Goal: Task Accomplishment & Management: Complete application form

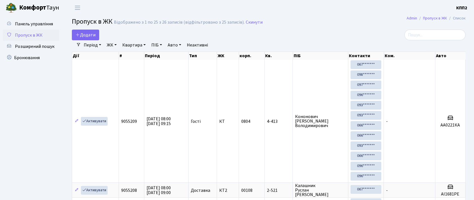
select select "25"
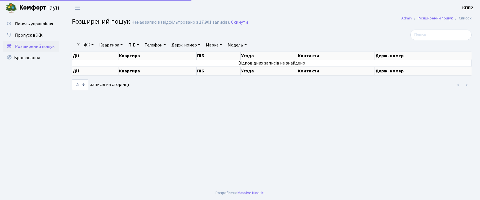
select select "25"
click at [37, 32] on span "Пропуск в ЖК" at bounding box center [29, 35] width 28 height 6
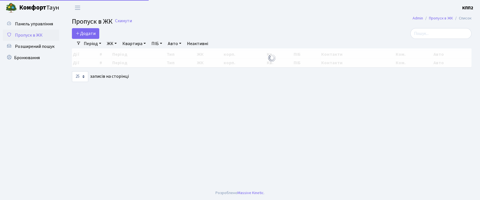
select select "25"
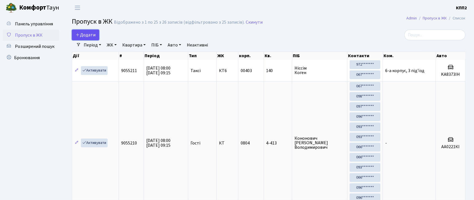
click at [86, 36] on span "Додати" at bounding box center [86, 35] width 20 height 6
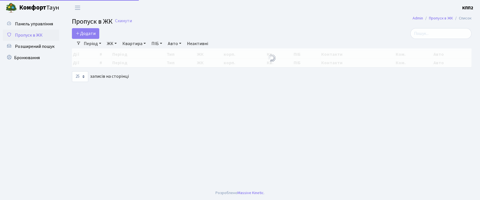
select select "25"
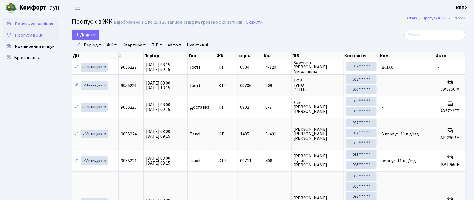
click at [42, 25] on span "Панель управління" at bounding box center [34, 24] width 38 height 6
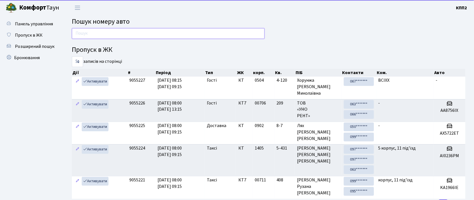
click at [80, 35] on input "text" at bounding box center [168, 33] width 193 height 11
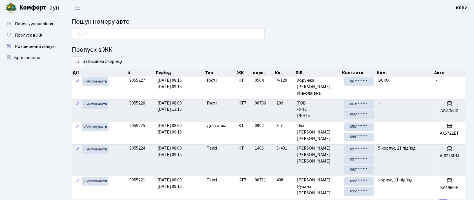
click at [33, 104] on ul "Панель управління Пропуск в ЖК Розширений пошук Бронювання" at bounding box center [31, 137] width 56 height 239
click at [87, 34] on input "text" at bounding box center [168, 33] width 193 height 11
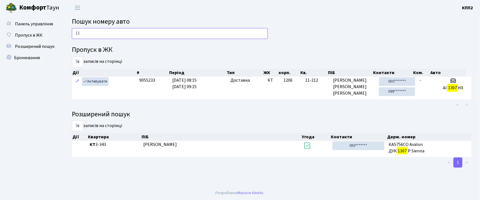
type input "1"
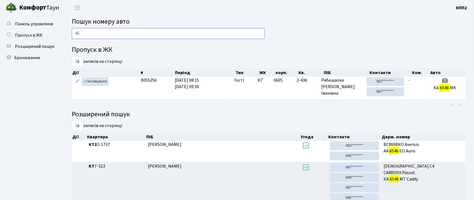
type input "6"
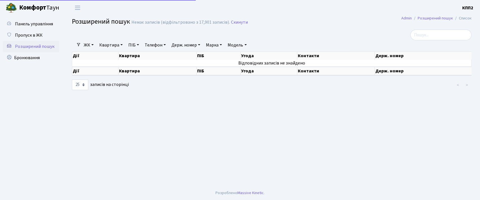
select select "25"
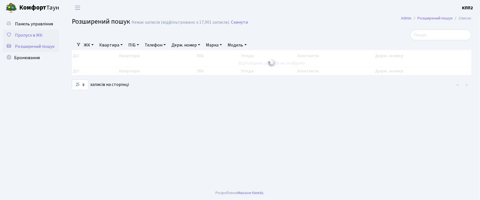
click at [41, 39] on link "Пропуск в ЖК" at bounding box center [31, 35] width 56 height 11
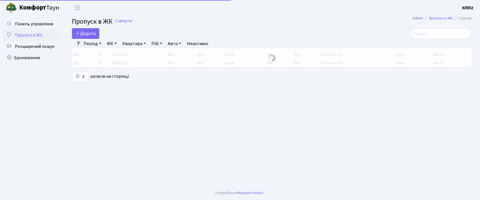
select select "25"
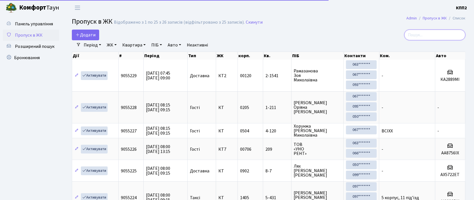
click at [429, 34] on input "search" at bounding box center [435, 35] width 61 height 11
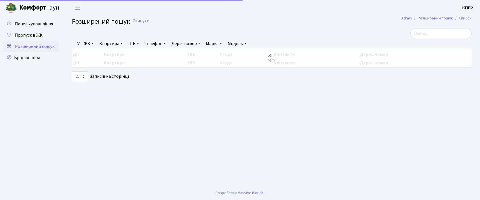
select select "25"
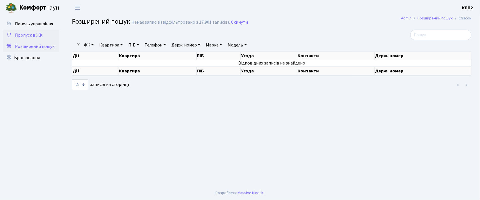
click at [44, 33] on link "Пропуск в ЖК" at bounding box center [31, 35] width 56 height 11
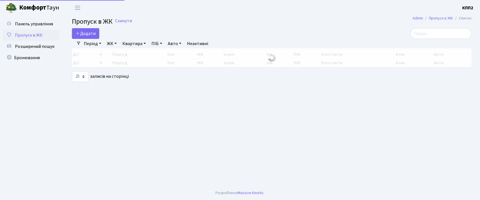
select select "25"
click at [86, 34] on span "Додати" at bounding box center [86, 33] width 20 height 6
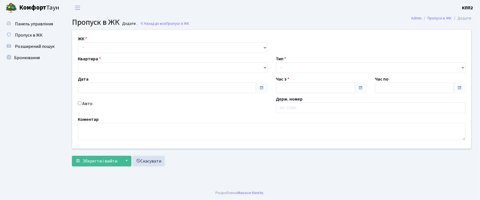
type input "[DATE]"
type input "08:15"
type input "09:15"
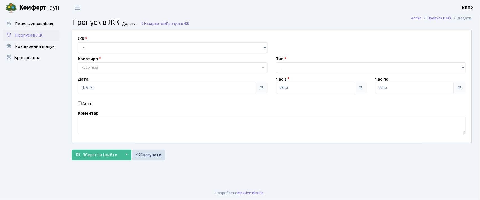
drag, startPoint x: 107, startPoint y: 0, endPoint x: 42, endPoint y: 95, distance: 115.1
click at [42, 95] on ul "Панель управління Пропуск в ЖК Розширений пошук Бронювання" at bounding box center [31, 100] width 56 height 165
